Goal: Task Accomplishment & Management: Manage account settings

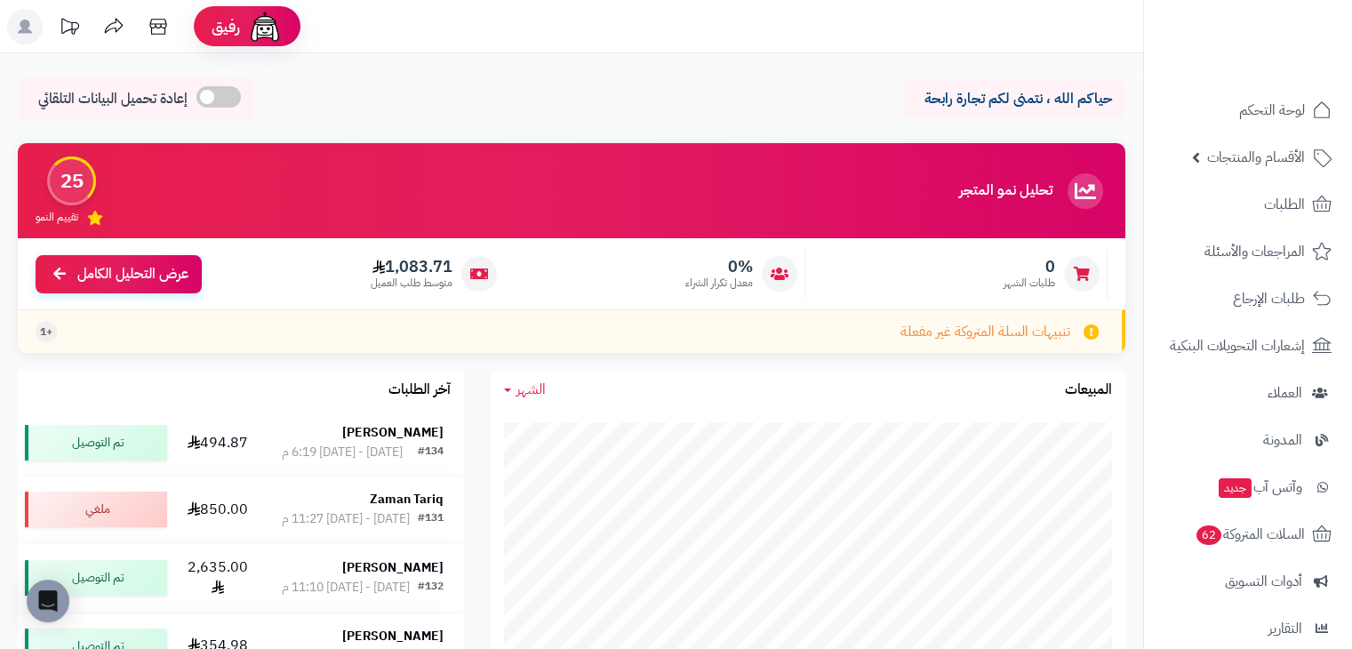
click at [465, 108] on div "حياكم الله ، نتمنى لكم تجارة رابحة إعادة تحميل البيانات التلقائي" at bounding box center [571, 103] width 1107 height 52
drag, startPoint x: 918, startPoint y: 101, endPoint x: 1123, endPoint y: 125, distance: 206.7
click at [1123, 125] on div "حياكم الله ، نتمنى لكم تجارة رابحة إعادة تحميل البيانات التلقائي" at bounding box center [571, 103] width 1107 height 52
click at [156, 27] on icon at bounding box center [157, 27] width 17 height 16
click at [846, 104] on div "حياكم الله ، نتمنى لكم تجارة رابحة إعادة تحميل البيانات التلقائي" at bounding box center [571, 103] width 1107 height 52
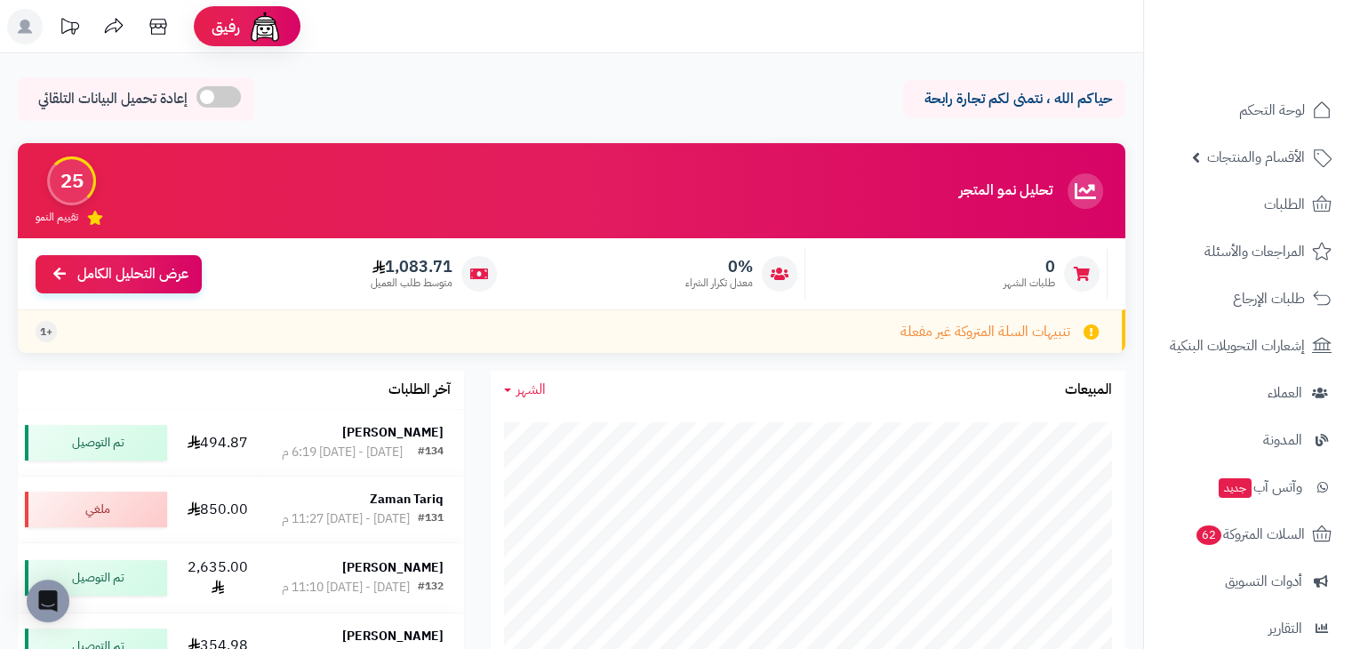
click at [520, 395] on span "الشهر" at bounding box center [530, 389] width 29 height 21
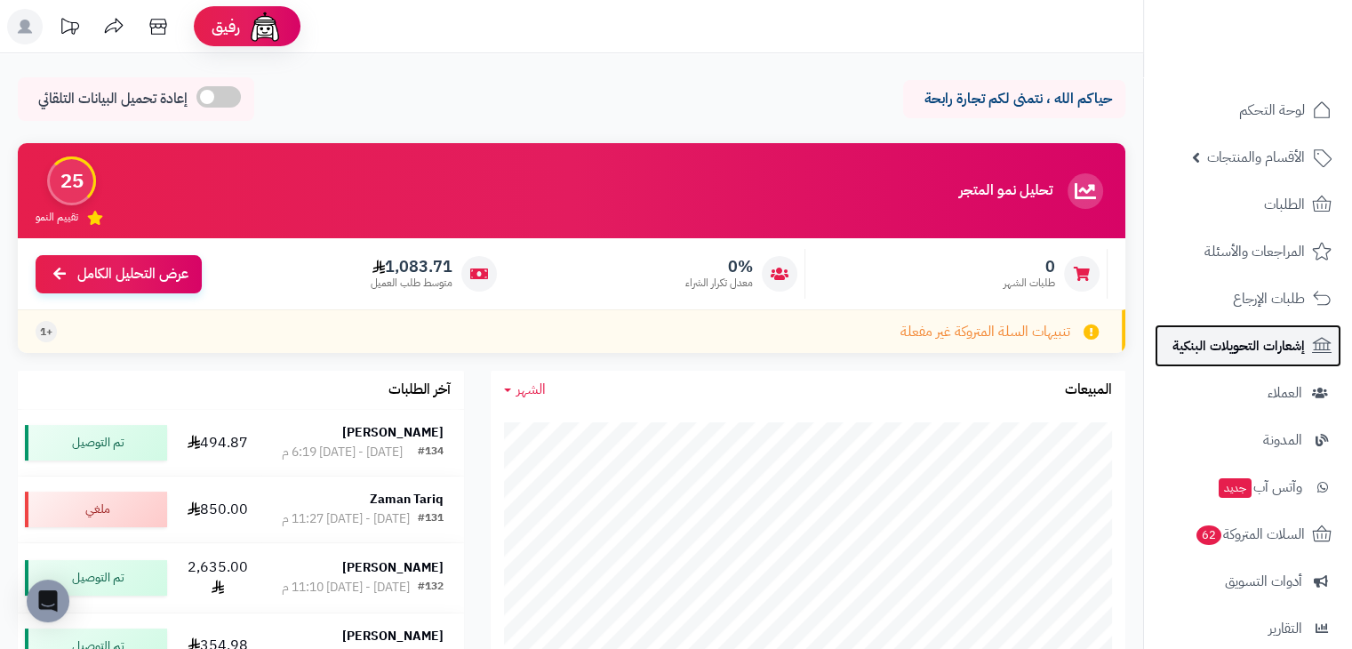
click at [1217, 347] on span "إشعارات التحويلات البنكية" at bounding box center [1238, 345] width 132 height 25
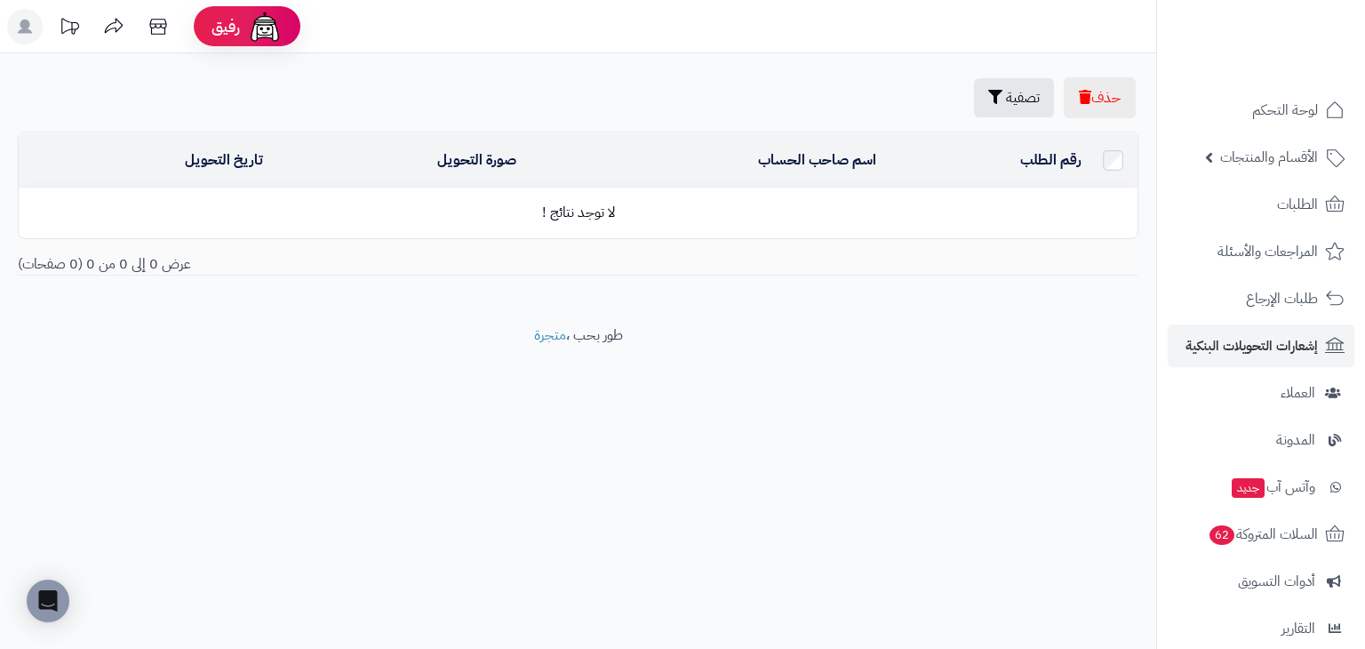
click at [346, 314] on div "حذف تصفية تصفية رقم الطلب تصفية رقم الطلب اسم صاحب الحساب صورة التحويل تاريخ ال…" at bounding box center [578, 189] width 1156 height 272
click at [572, 213] on td "لا توجد نتائج !" at bounding box center [578, 212] width 1119 height 49
click at [974, 200] on td "لا توجد نتائج !" at bounding box center [578, 212] width 1119 height 49
click at [1065, 153] on link "رقم الطلب" at bounding box center [1050, 159] width 61 height 21
click at [997, 108] on button "تصفية" at bounding box center [1014, 96] width 80 height 39
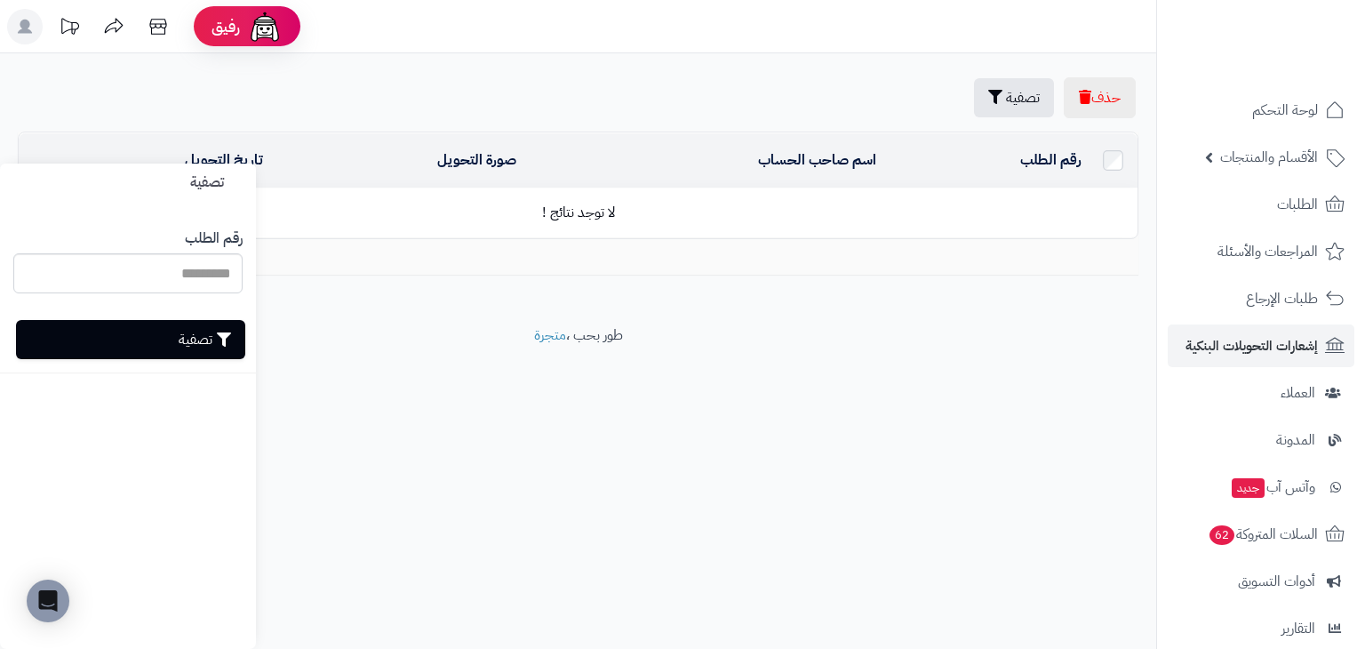
click at [453, 325] on footer "طور بحب ، متجرة" at bounding box center [578, 369] width 1156 height 89
